Goal: Find specific page/section: Find specific page/section

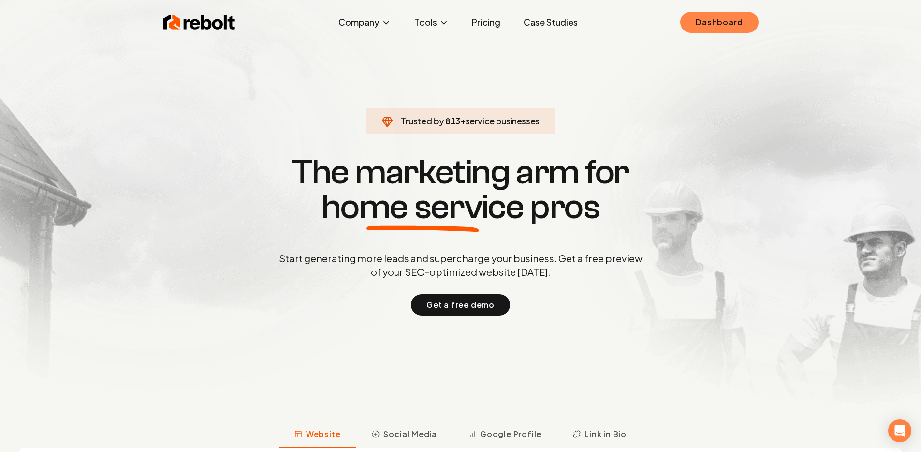
click at [707, 19] on link "Dashboard" at bounding box center [719, 22] width 78 height 21
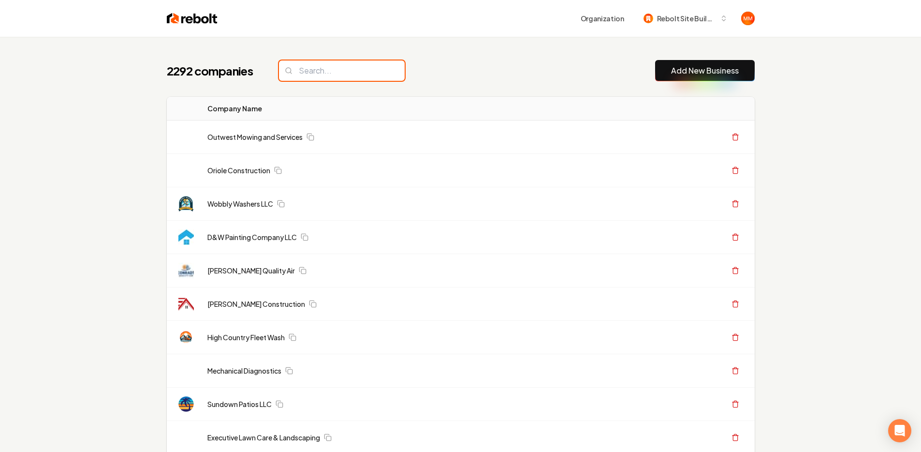
click at [313, 75] on input "search" at bounding box center [342, 70] width 126 height 20
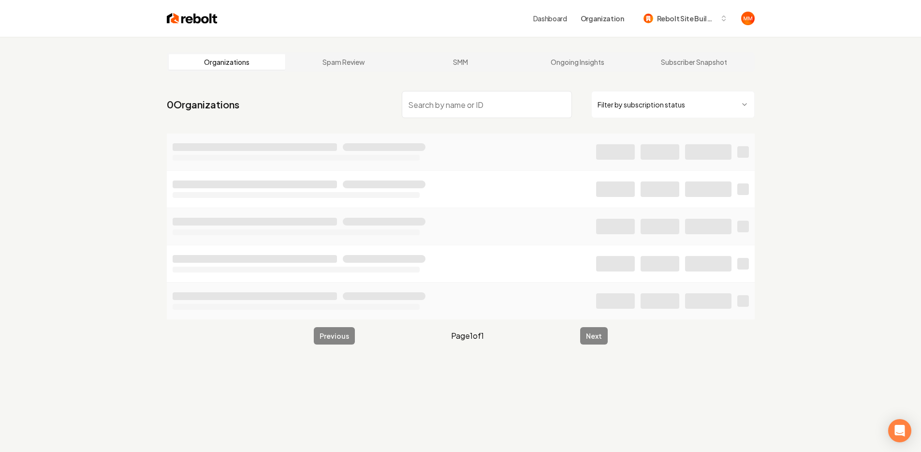
click at [429, 103] on input "search" at bounding box center [487, 104] width 170 height 27
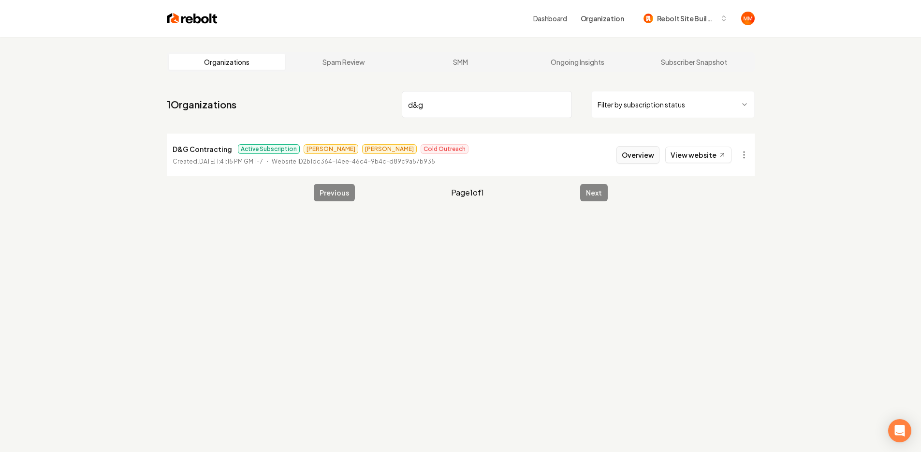
type input "d&g"
click at [649, 153] on button "Overview" at bounding box center [638, 154] width 43 height 17
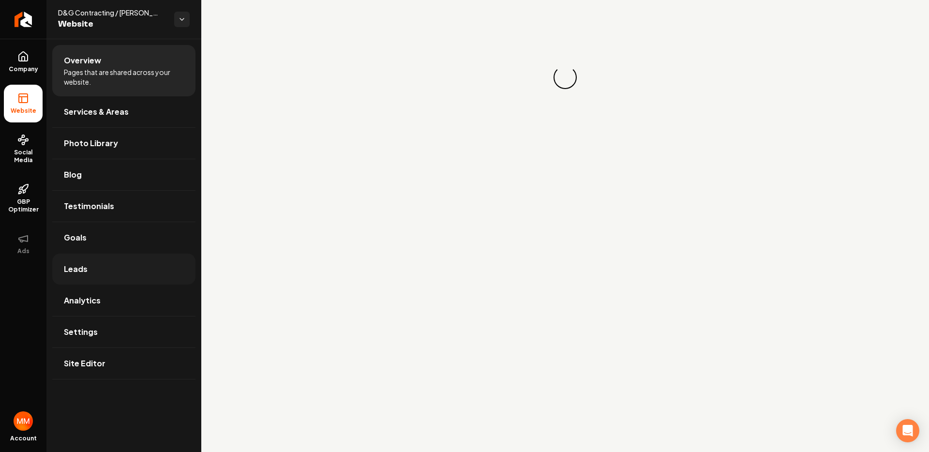
click at [88, 269] on link "Leads" at bounding box center [123, 268] width 143 height 31
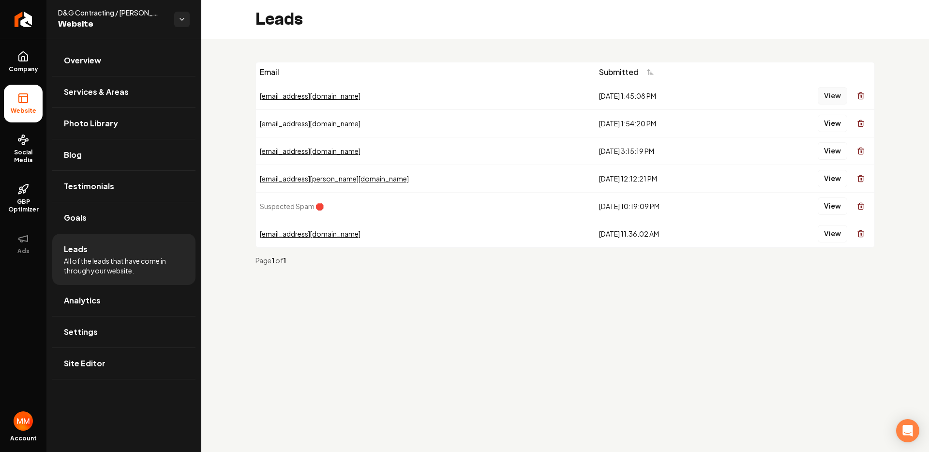
click at [827, 97] on button "View" at bounding box center [832, 95] width 30 height 17
click at [832, 123] on button "View" at bounding box center [832, 123] width 30 height 17
click at [18, 20] on icon "Return to dashboard" at bounding box center [22, 19] width 15 height 15
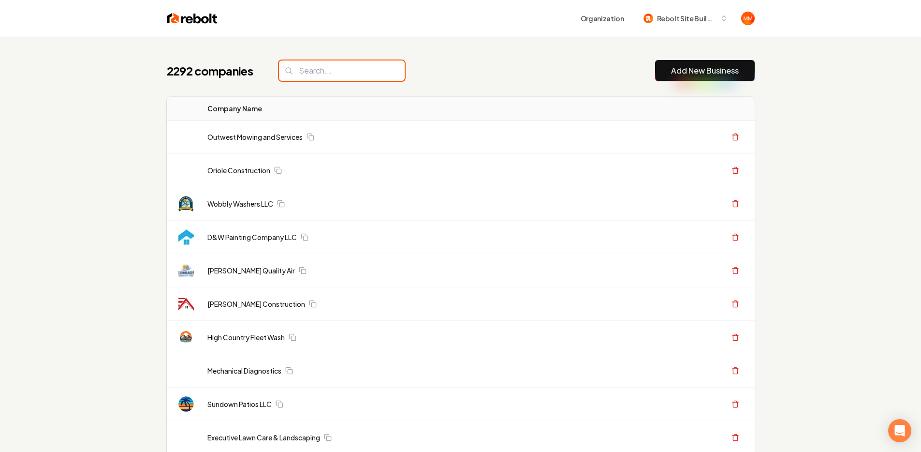
click at [306, 66] on input "search" at bounding box center [342, 70] width 126 height 20
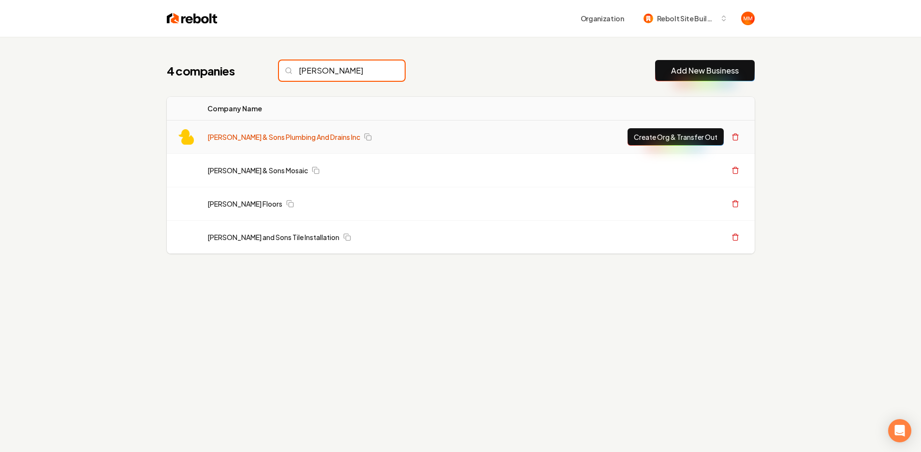
type input "[PERSON_NAME]"
click at [312, 135] on link "[PERSON_NAME] & Sons Plumbing And Drains Inc" at bounding box center [283, 137] width 153 height 10
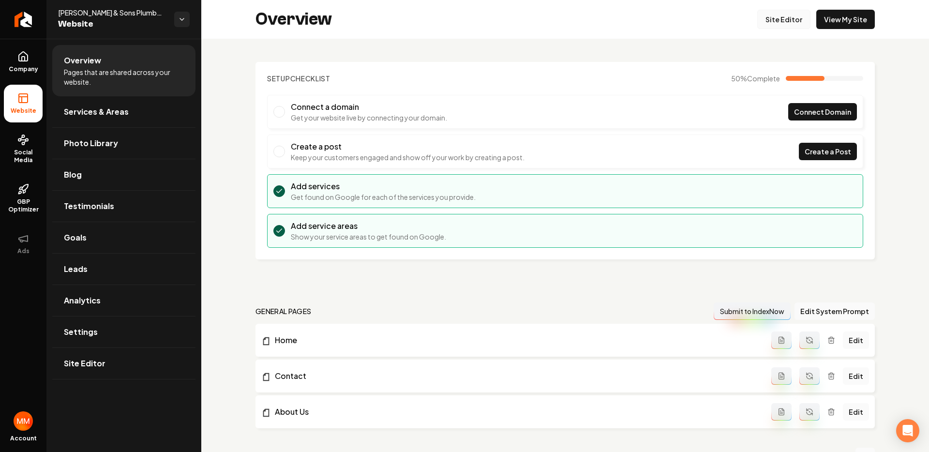
click at [791, 26] on link "Site Editor" at bounding box center [783, 19] width 53 height 19
